Goal: Task Accomplishment & Management: Complete application form

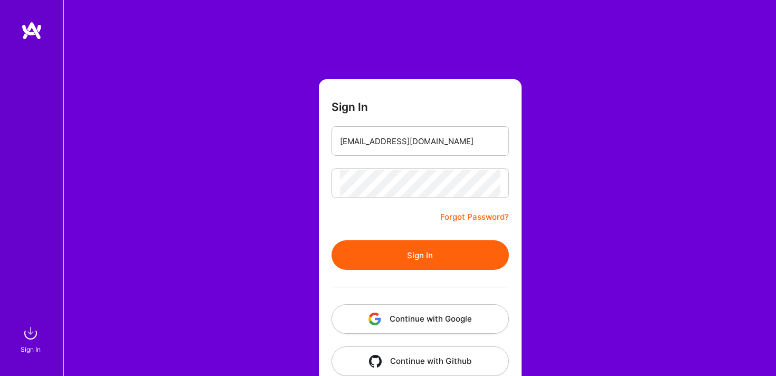
click at [332, 240] on button "Sign In" at bounding box center [420, 255] width 177 height 30
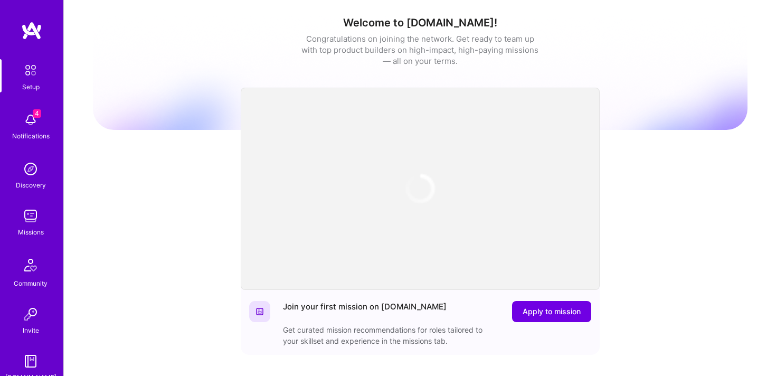
click at [29, 126] on img at bounding box center [30, 119] width 21 height 21
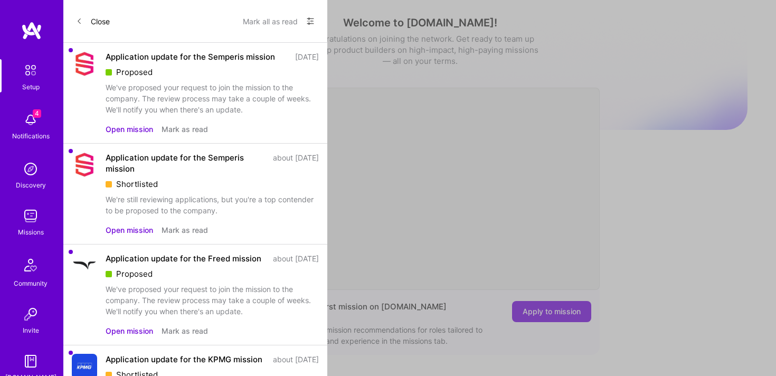
click at [140, 135] on button "Open mission" at bounding box center [130, 129] width 48 height 11
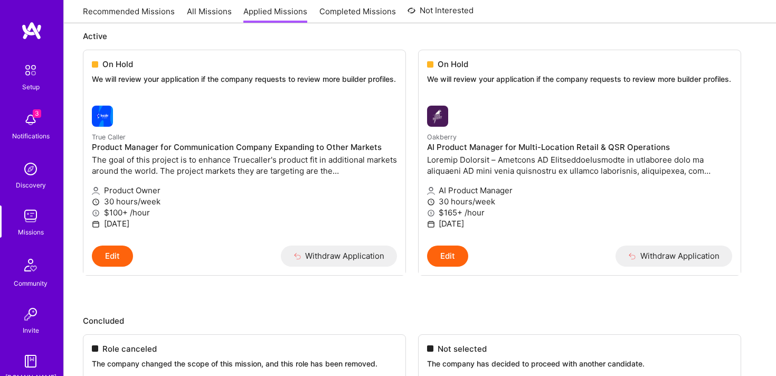
scroll to position [565, 0]
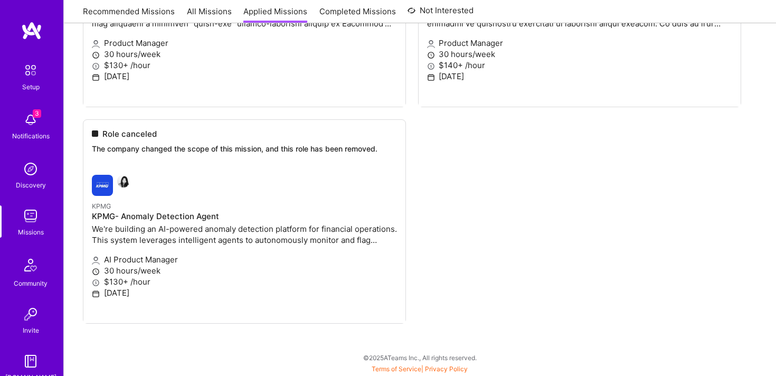
click at [30, 81] on img at bounding box center [31, 70] width 22 height 22
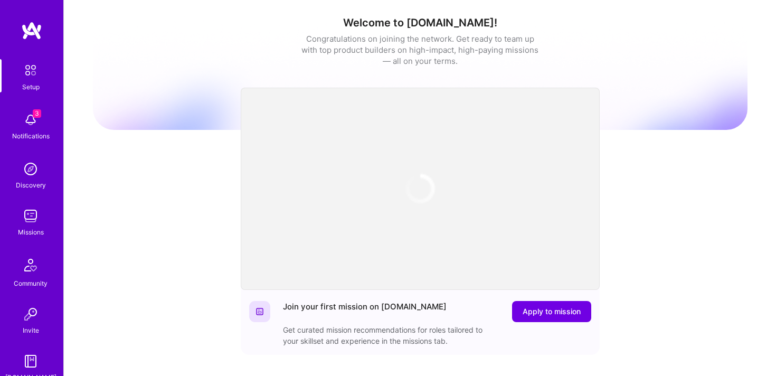
click at [29, 173] on img at bounding box center [30, 168] width 21 height 21
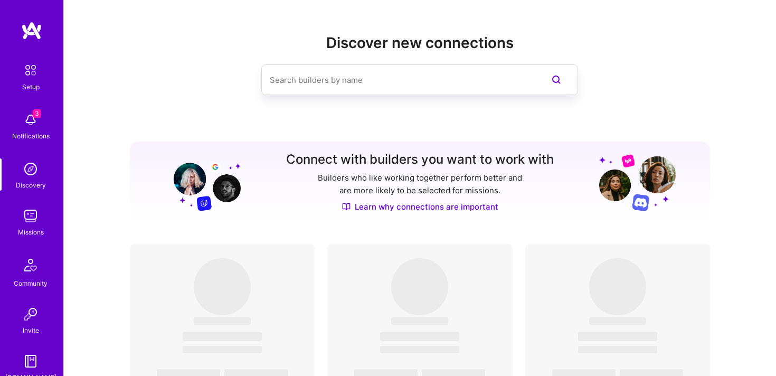
click at [27, 234] on div "Missions" at bounding box center [31, 232] width 26 height 11
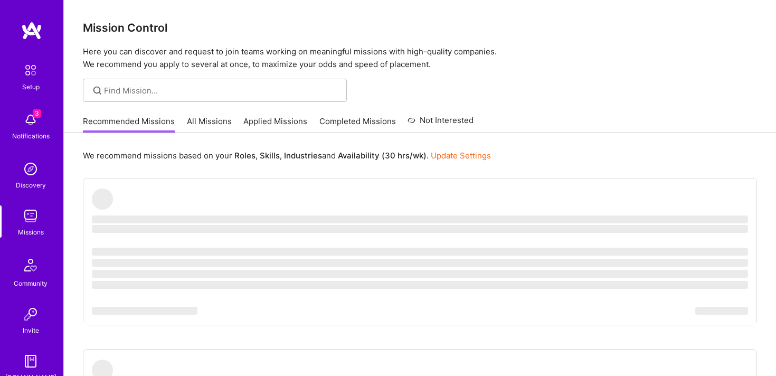
click at [270, 83] on div at bounding box center [215, 90] width 264 height 23
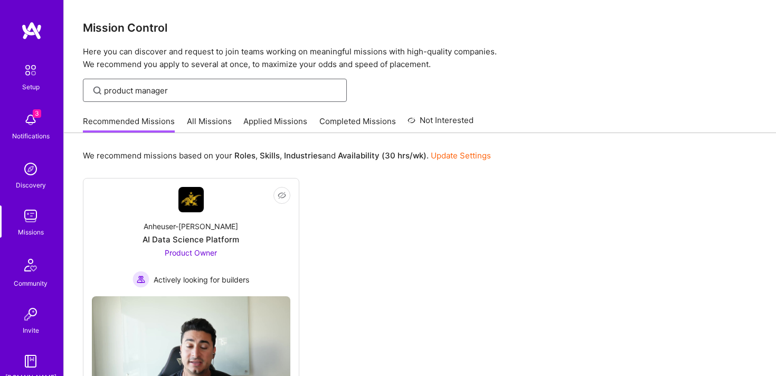
scroll to position [66, 0]
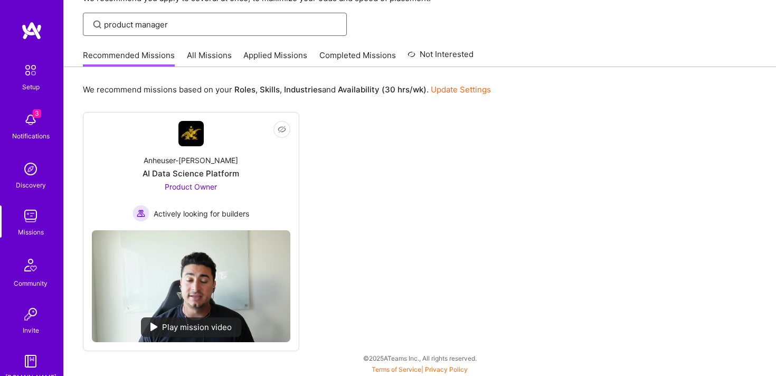
type input "product manager"
click at [228, 21] on input "product manager" at bounding box center [221, 24] width 235 height 11
click at [219, 56] on link "All Missions" at bounding box center [209, 58] width 45 height 17
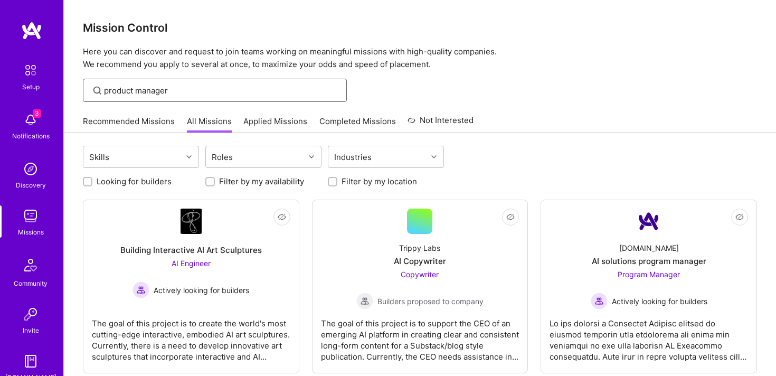
click at [251, 86] on input "product manager" at bounding box center [221, 90] width 235 height 11
click at [130, 118] on link "Recommended Missions" at bounding box center [129, 124] width 92 height 17
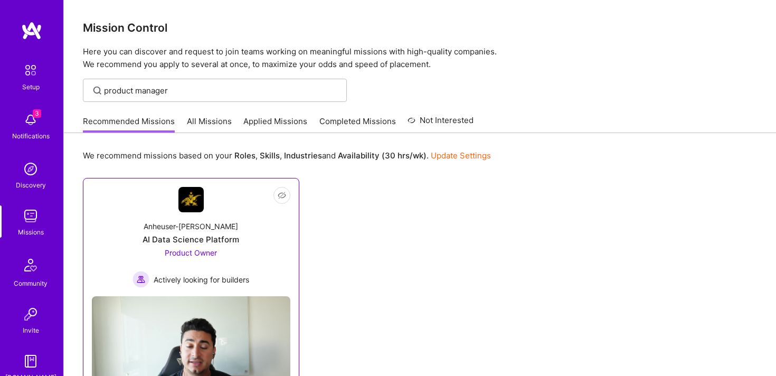
click at [195, 239] on div "AI Data Science Platform" at bounding box center [191, 239] width 97 height 11
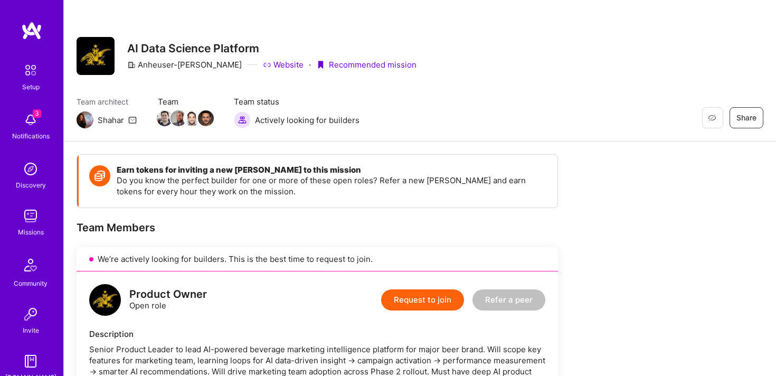
scroll to position [128, 0]
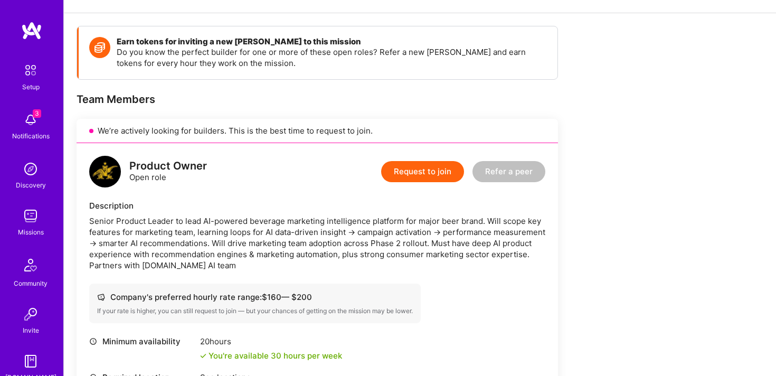
click at [428, 176] on button "Request to join" at bounding box center [422, 171] width 83 height 21
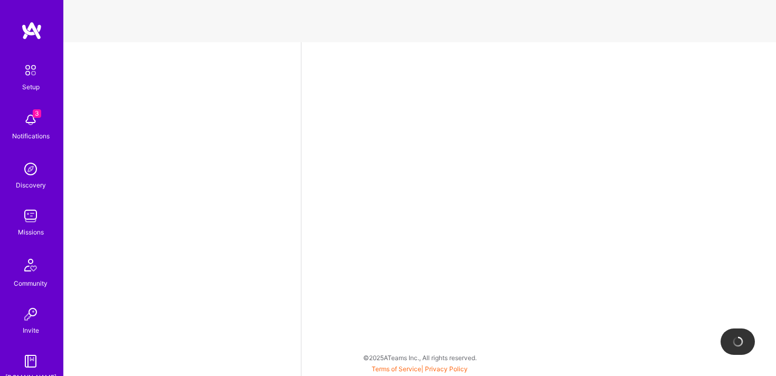
select select "US"
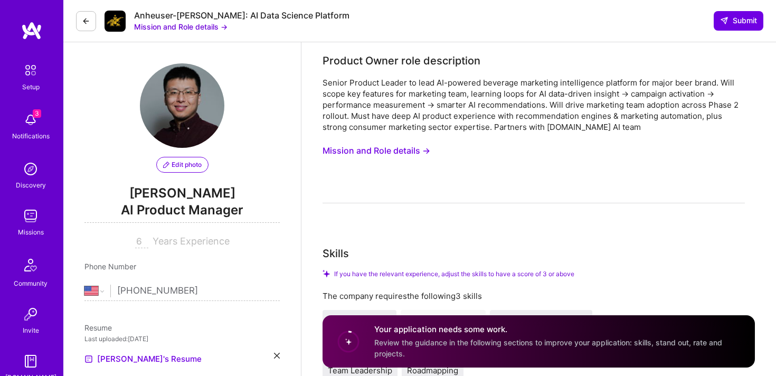
click at [142, 26] on button "Mission and Role details →" at bounding box center [180, 26] width 93 height 11
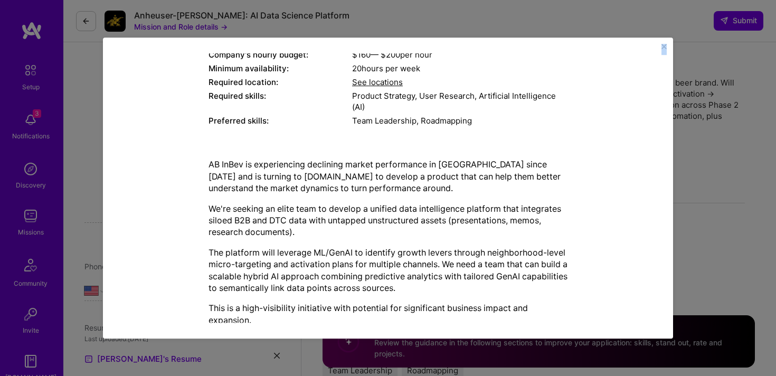
scroll to position [390, 0]
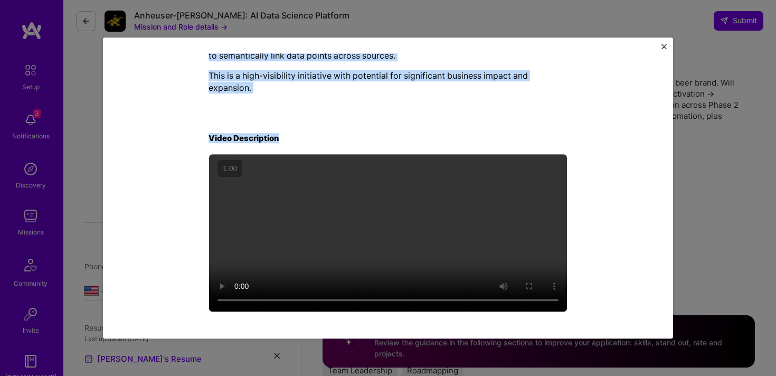
drag, startPoint x: 273, startPoint y: 59, endPoint x: 548, endPoint y: 134, distance: 284.7
click at [548, 134] on div "Mission Description and Role Details Product Owner role description Senior Prod…" at bounding box center [388, 187] width 539 height 269
copy div "Loremip Dolorsitame con Adip Elitsed Doeiusm Tempo inci utlaboreetd Magnaa Enim…"
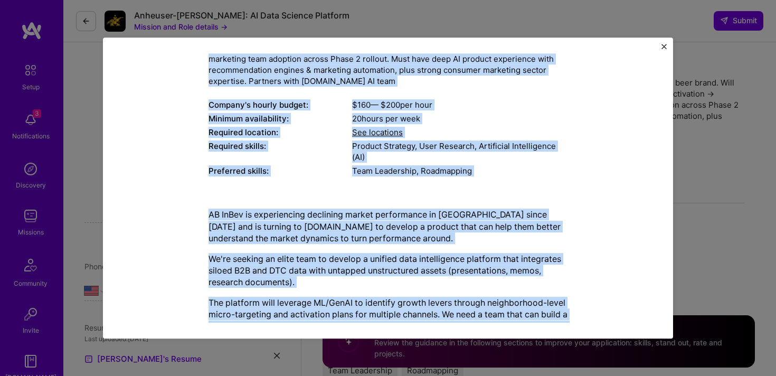
scroll to position [0, 0]
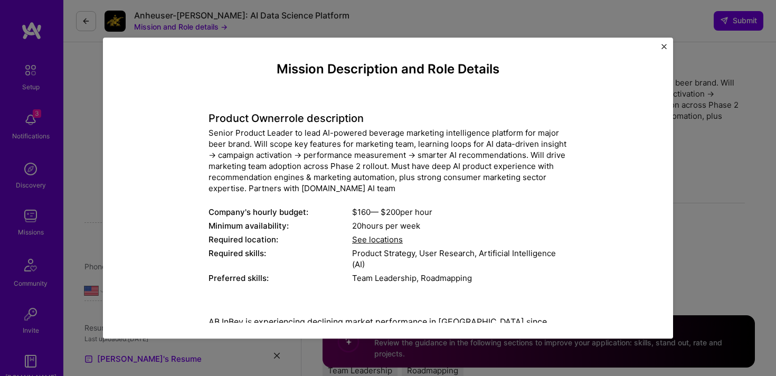
click at [667, 47] on div "Mission Description and Role Details Product Owner role description Senior Prod…" at bounding box center [388, 188] width 570 height 301
click at [664, 46] on img "Close" at bounding box center [664, 46] width 5 height 5
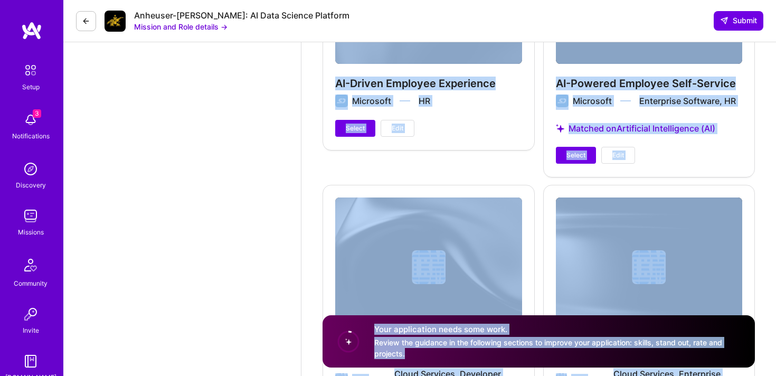
scroll to position [1444, 0]
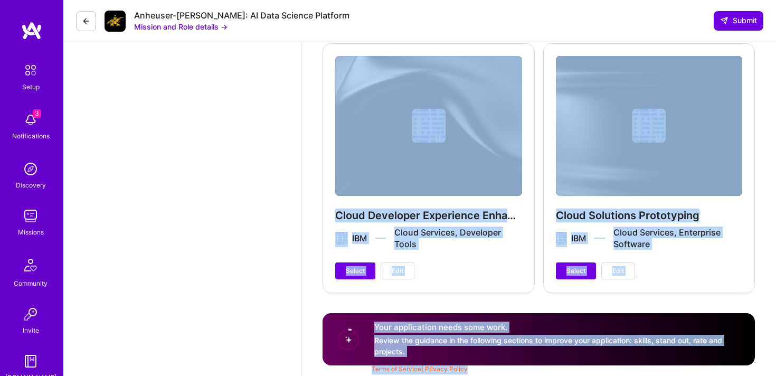
drag, startPoint x: 318, startPoint y: 54, endPoint x: 542, endPoint y: 406, distance: 417.0
copy div "Loremip Dolor sita consectetur Adipis Elitsed Doeius te inci UT-laboree dolorem…"
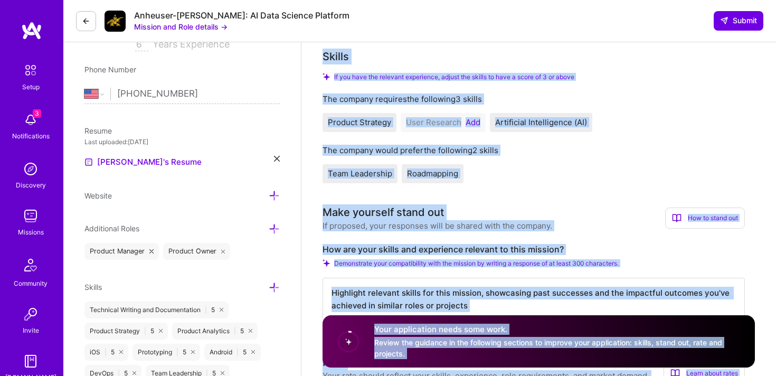
scroll to position [135, 0]
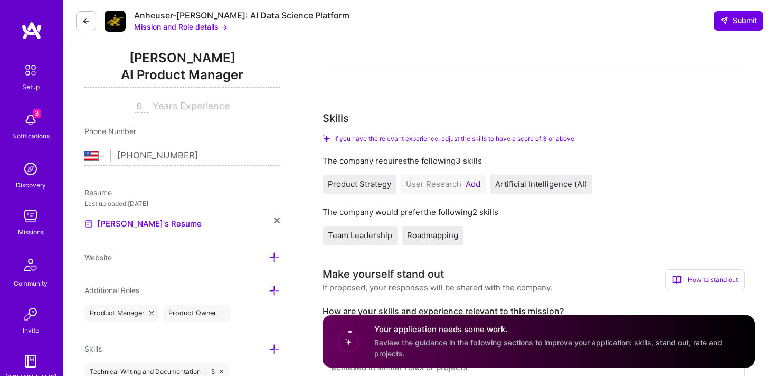
click at [474, 186] on button "Add" at bounding box center [473, 184] width 15 height 8
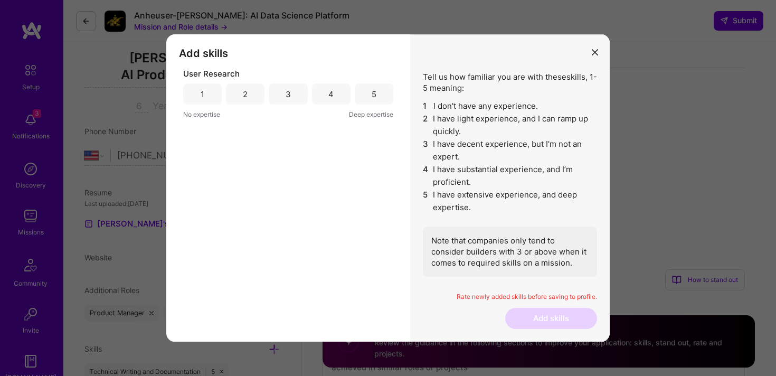
click at [374, 98] on div "5" at bounding box center [374, 94] width 5 height 11
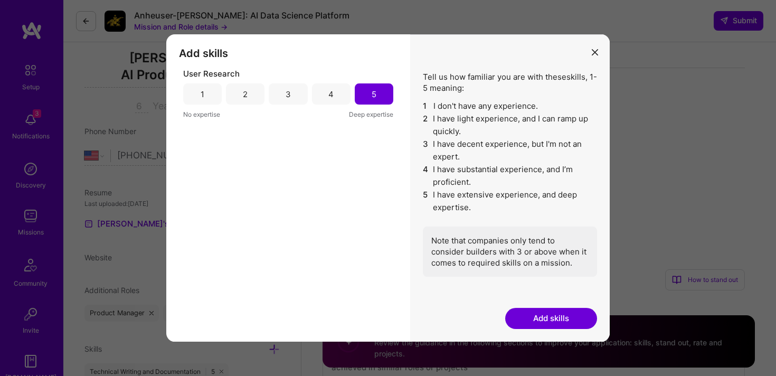
click at [559, 321] on button "Add skills" at bounding box center [551, 318] width 92 height 21
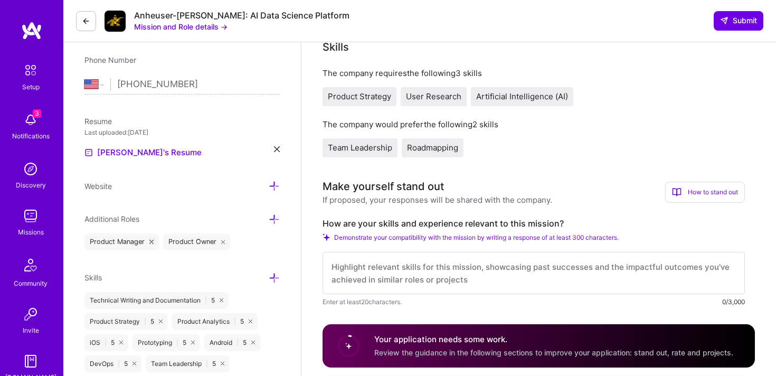
scroll to position [371, 0]
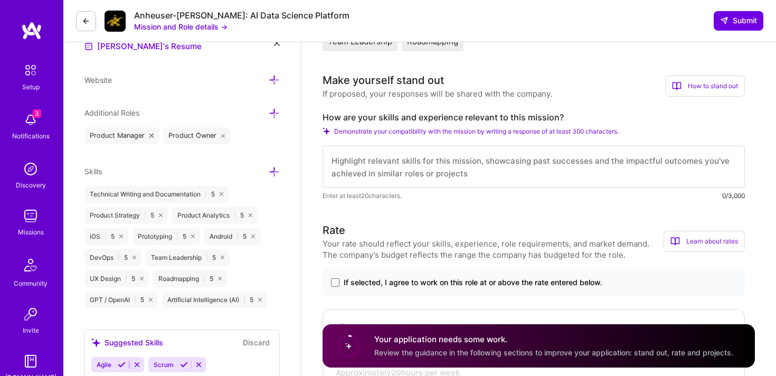
click at [511, 165] on textarea at bounding box center [534, 167] width 423 height 42
paste textarea "L ipsum dolo sitametcon adipisc EL-seddoei tempori utlaboreetd ma ali enimadmin…"
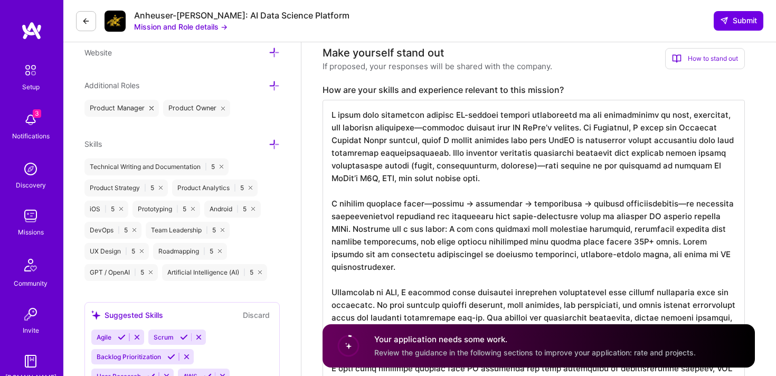
scroll to position [334, 0]
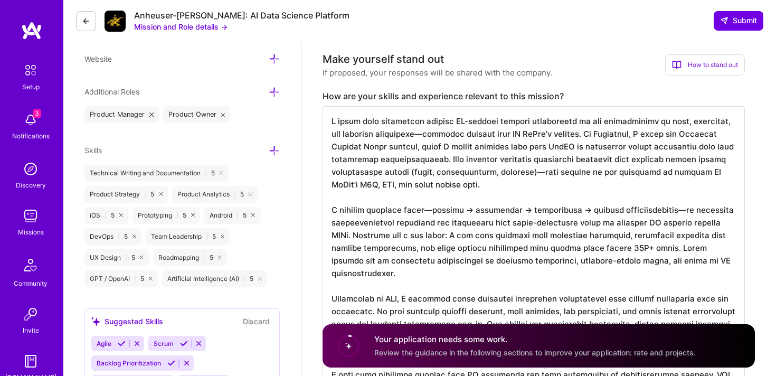
click at [427, 136] on textarea at bounding box center [534, 298] width 423 height 385
click at [545, 175] on textarea at bounding box center [534, 298] width 423 height 385
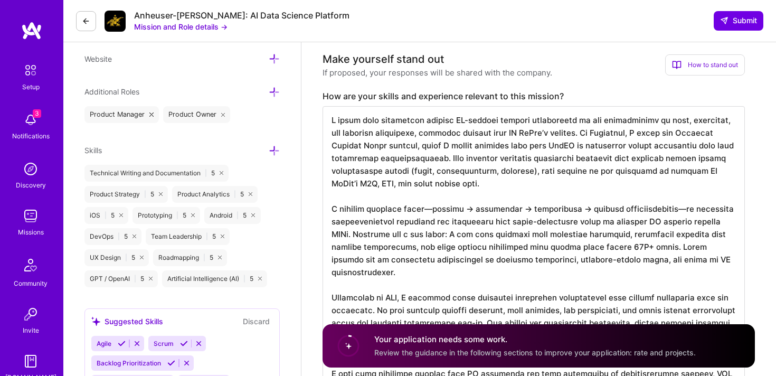
click at [425, 212] on textarea at bounding box center [534, 298] width 423 height 385
click at [681, 211] on textarea at bounding box center [534, 298] width 423 height 385
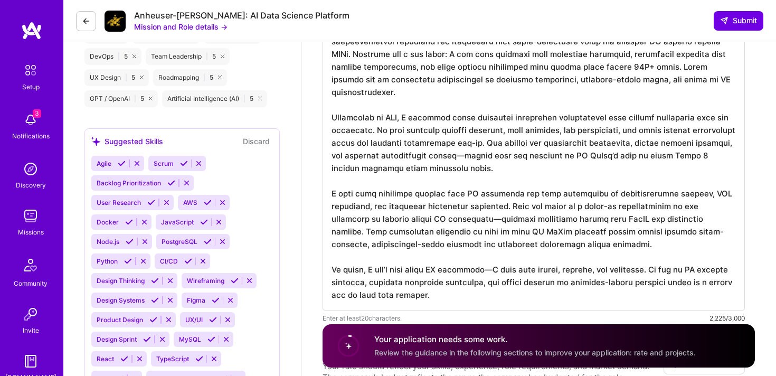
scroll to position [546, 0]
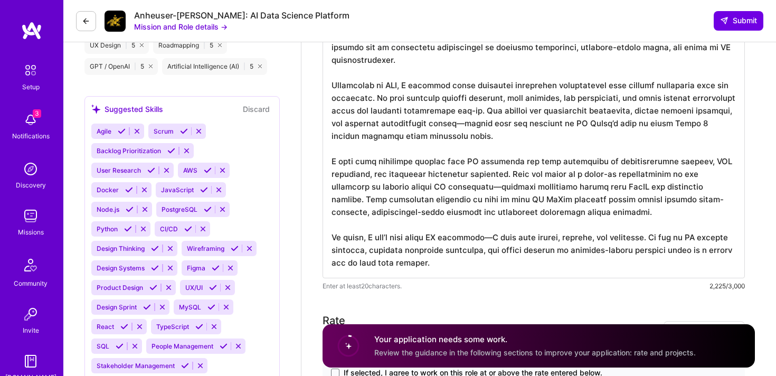
click at [535, 125] on textarea at bounding box center [534, 86] width 423 height 385
click at [495, 190] on textarea at bounding box center [534, 86] width 423 height 385
click at [479, 238] on textarea at bounding box center [534, 86] width 423 height 385
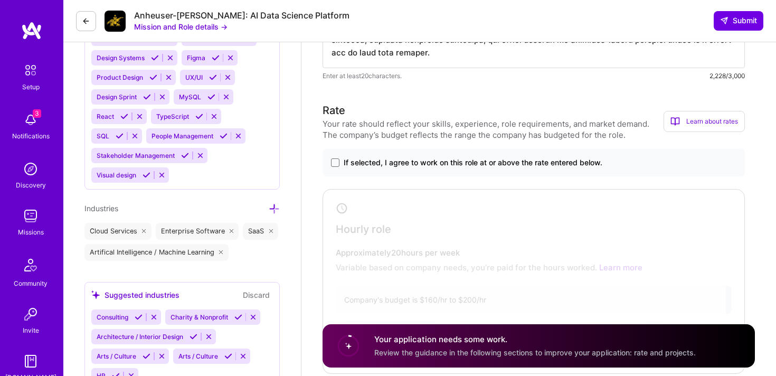
scroll to position [767, 0]
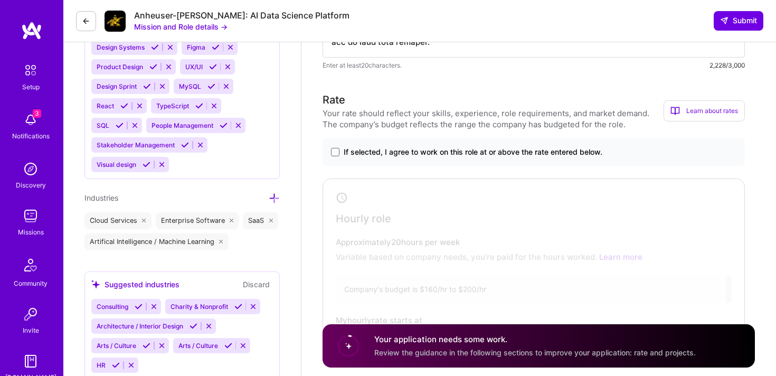
type textarea "L ipsum dolo sitametcon adipisc EL-seddoei tempori utlaboreetd ma ali enimadmin…"
click at [330, 156] on div "If selected, I agree to work on this role at or above the rate entered below." at bounding box center [534, 151] width 423 height 27
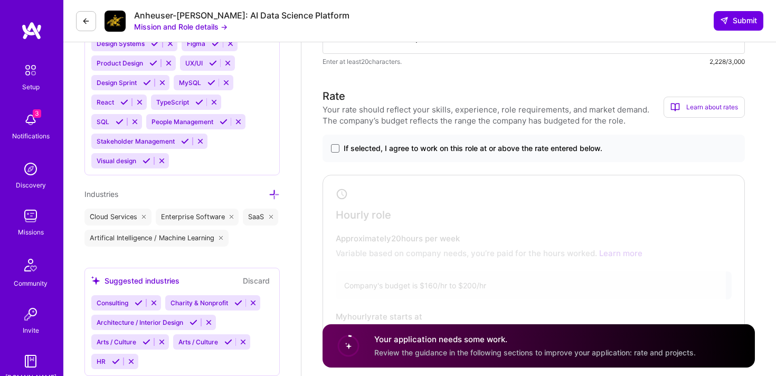
scroll to position [771, 0]
click at [336, 137] on div "If selected, I agree to work on this role at or above the rate entered below." at bounding box center [534, 147] width 423 height 27
click at [335, 145] on span at bounding box center [335, 148] width 8 height 8
click at [0, 0] on input "If selected, I agree to work on this role at or above the rate entered below." at bounding box center [0, 0] width 0 height 0
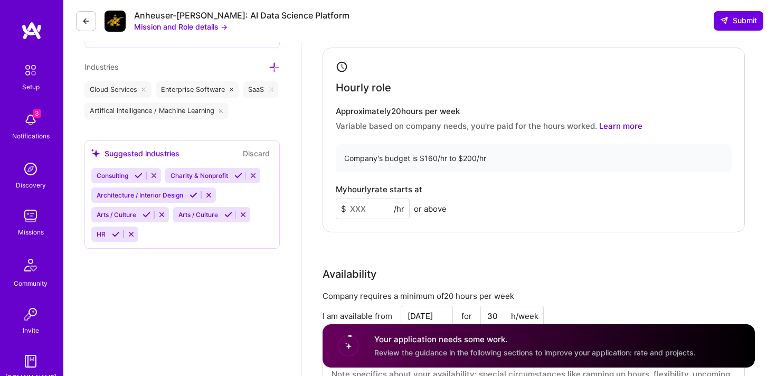
scroll to position [952, 0]
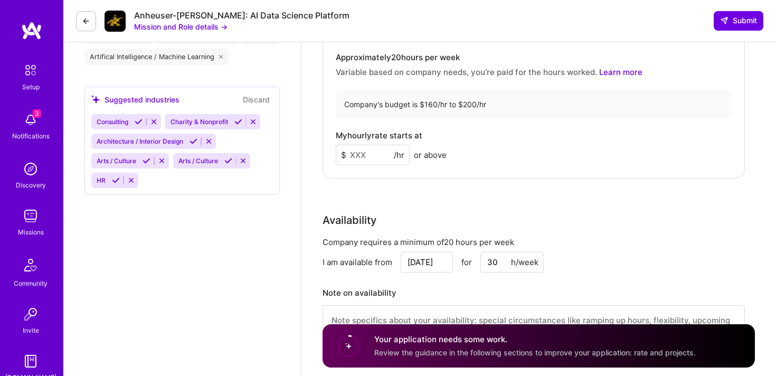
click at [365, 159] on input at bounding box center [373, 155] width 74 height 21
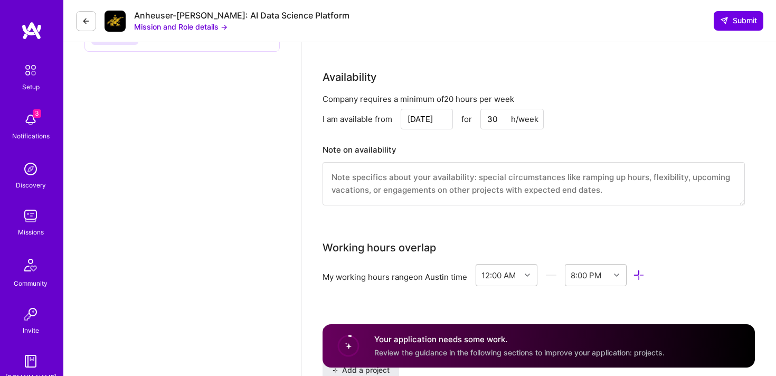
scroll to position [1096, 0]
type input "185"
click at [468, 166] on textarea at bounding box center [534, 182] width 423 height 43
paste textarea "Available starting [DATE] for 30 hrs/week, flexible to ramp as needed. Working …"
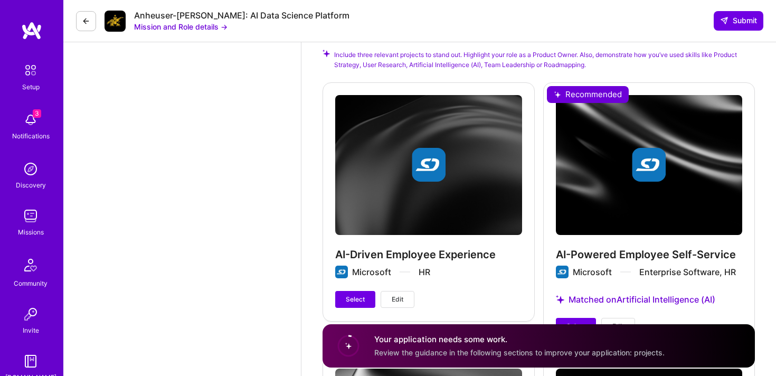
scroll to position [1495, 0]
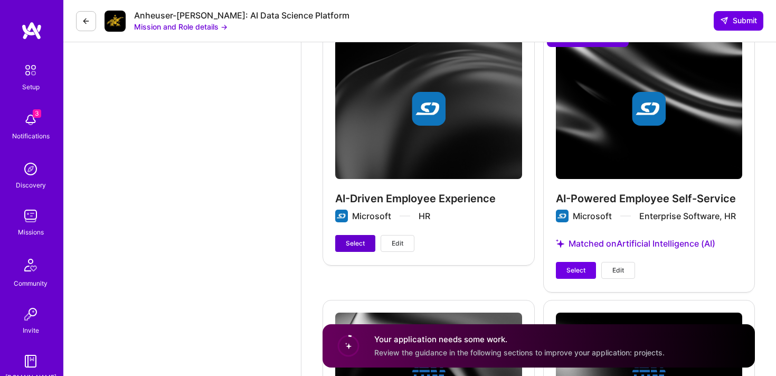
type textarea "Available starting [DATE] for 30 hrs/week, flexible to ramp as needed. Working …"
click at [354, 247] on span "Select" at bounding box center [355, 244] width 19 height 10
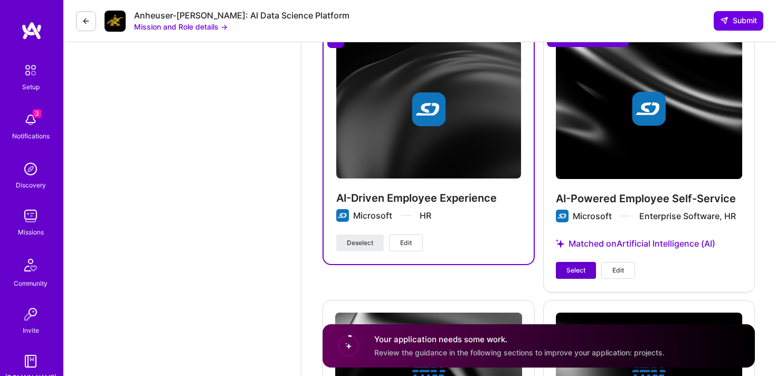
click at [565, 269] on button "Select" at bounding box center [576, 270] width 40 height 17
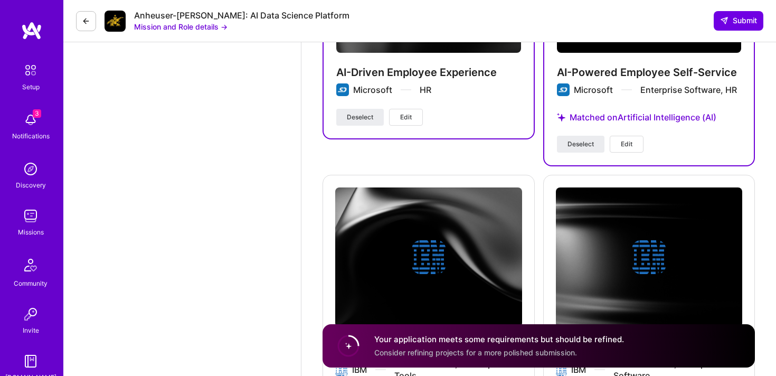
scroll to position [1743, 0]
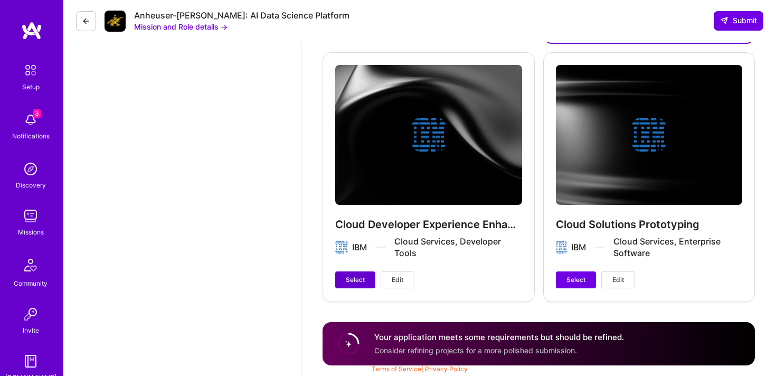
click at [353, 281] on span "Select" at bounding box center [355, 280] width 19 height 10
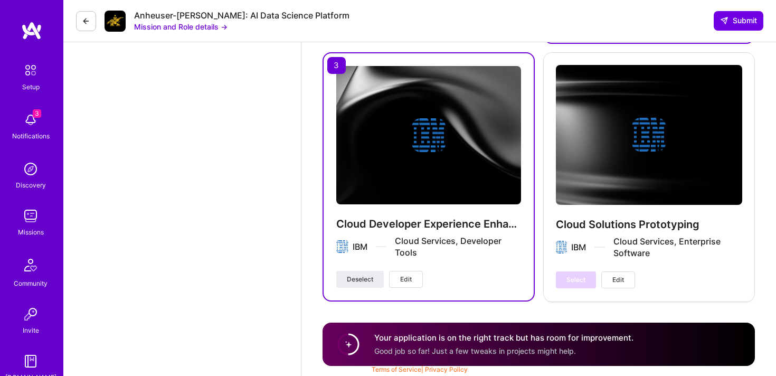
click at [580, 274] on div "Select Edit" at bounding box center [595, 279] width 79 height 17
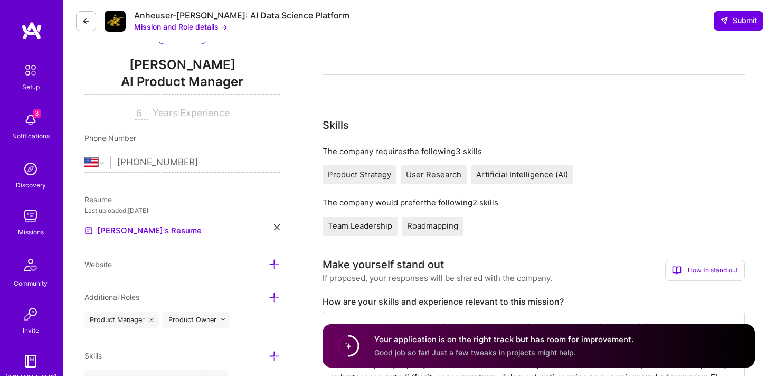
scroll to position [0, 0]
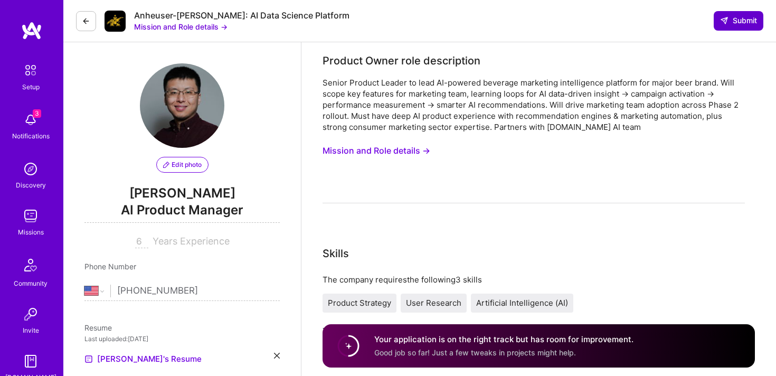
click at [734, 16] on span "Submit" at bounding box center [738, 20] width 37 height 11
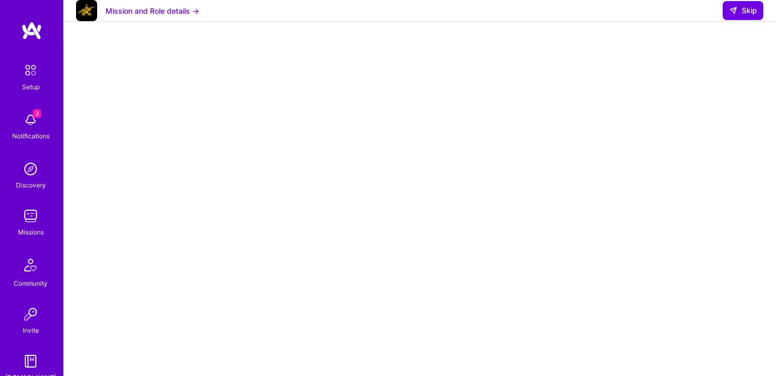
scroll to position [183, 0]
select select "US"
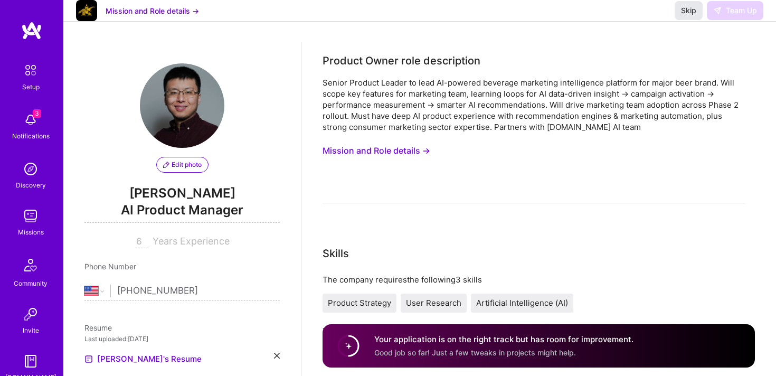
click at [690, 16] on span "Skip" at bounding box center [688, 10] width 15 height 11
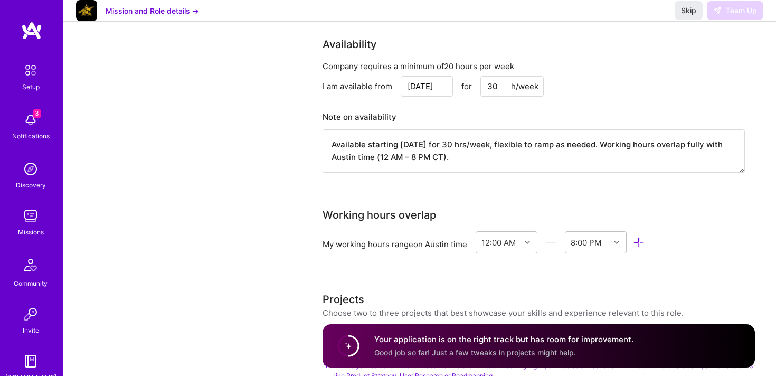
scroll to position [1222, 0]
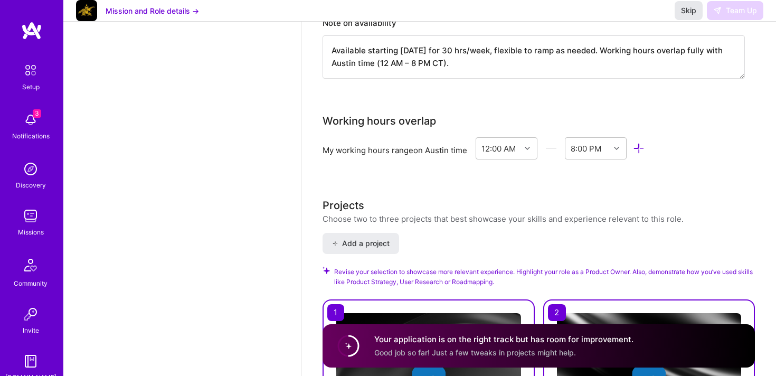
click at [688, 16] on span "Skip" at bounding box center [688, 10] width 15 height 11
click at [685, 16] on span "Skip" at bounding box center [688, 10] width 15 height 11
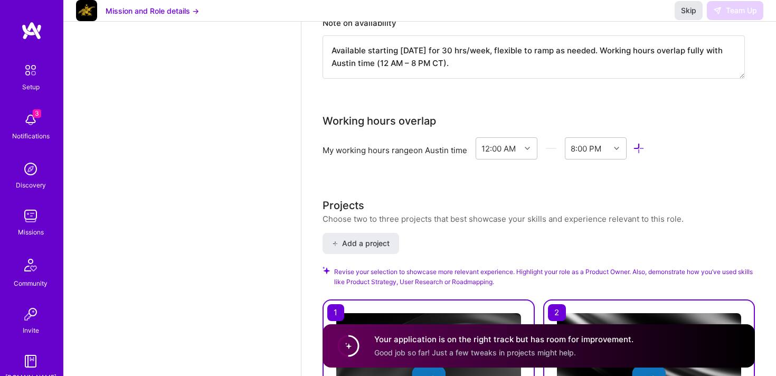
click at [685, 16] on span "Skip" at bounding box center [688, 10] width 15 height 11
click at [732, 20] on div "Skip Team Up" at bounding box center [719, 10] width 89 height 19
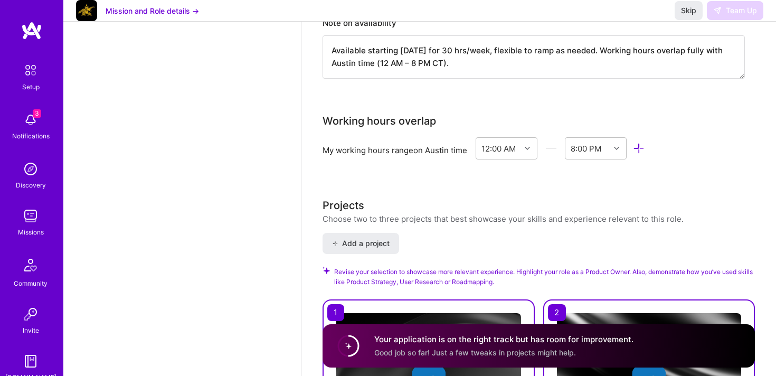
click at [732, 20] on div "Skip Team Up" at bounding box center [719, 10] width 89 height 19
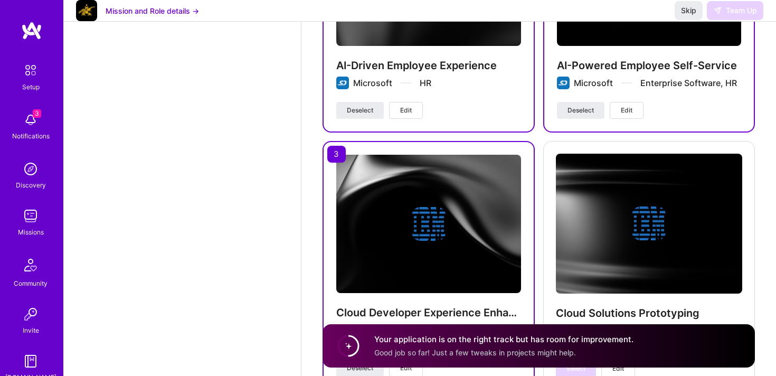
click at [543, 351] on span "Good job so far! Just a few tweaks in projects might help." at bounding box center [475, 352] width 202 height 9
click at [348, 335] on icon at bounding box center [348, 346] width 26 height 26
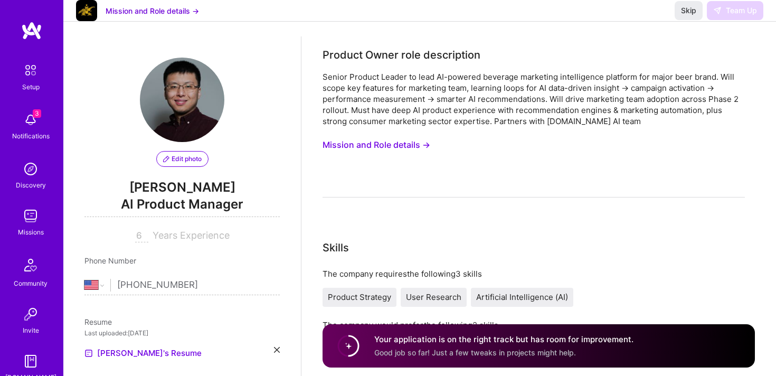
scroll to position [0, 0]
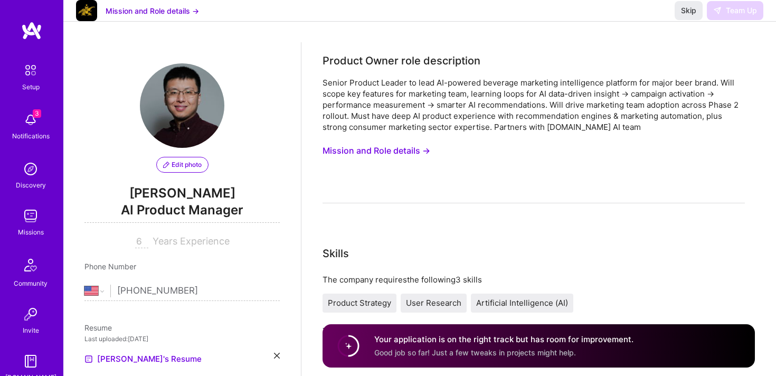
click at [733, 19] on div "Skip Team Up" at bounding box center [719, 10] width 89 height 19
drag, startPoint x: 733, startPoint y: 19, endPoint x: 704, endPoint y: 19, distance: 29.6
click at [733, 19] on div "Skip Team Up" at bounding box center [719, 10] width 89 height 19
click at [703, 19] on div "Skip Team Up" at bounding box center [719, 10] width 89 height 19
click at [690, 16] on span "Skip" at bounding box center [688, 10] width 15 height 11
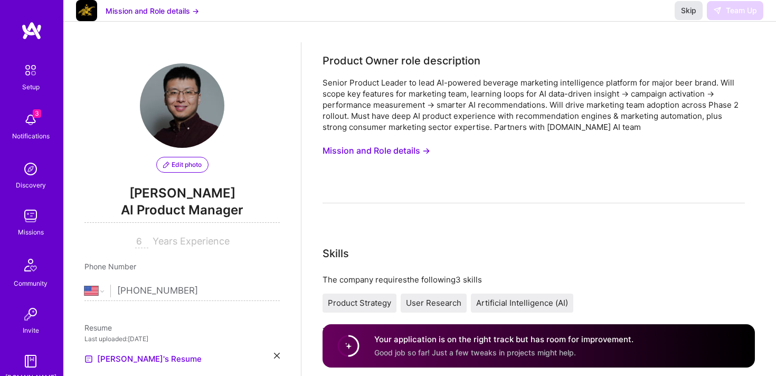
click at [690, 16] on span "Skip" at bounding box center [688, 10] width 15 height 11
